Goal: Check status: Check status

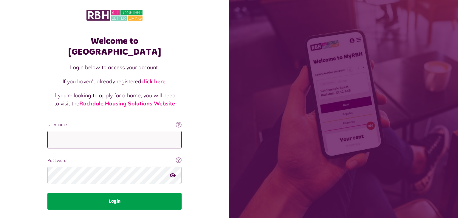
type input "**********"
click at [115, 193] on button "Login" at bounding box center [114, 201] width 134 height 17
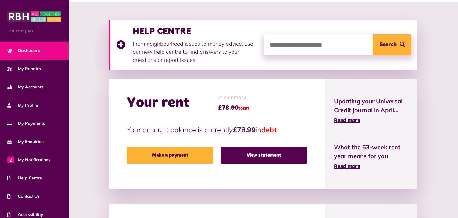
scroll to position [78, 0]
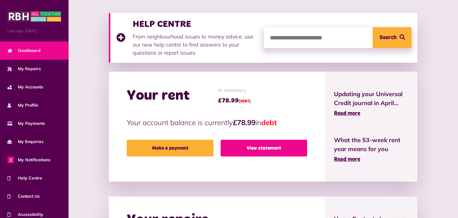
click at [250, 149] on link "View statement" at bounding box center [264, 148] width 86 height 17
